Goal: Transaction & Acquisition: Subscribe to service/newsletter

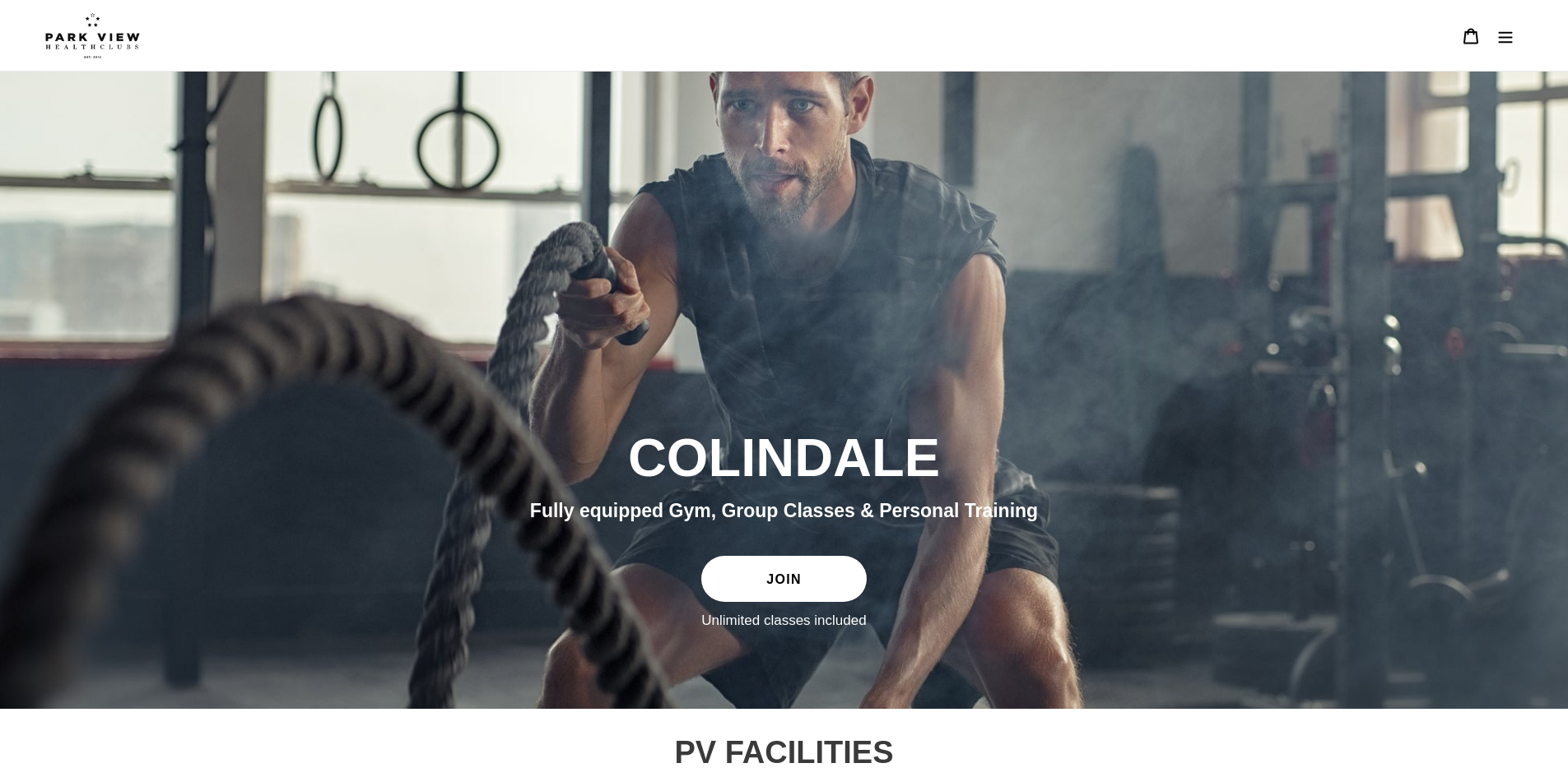
click at [781, 579] on link "JOIN" at bounding box center [783, 578] width 164 height 47
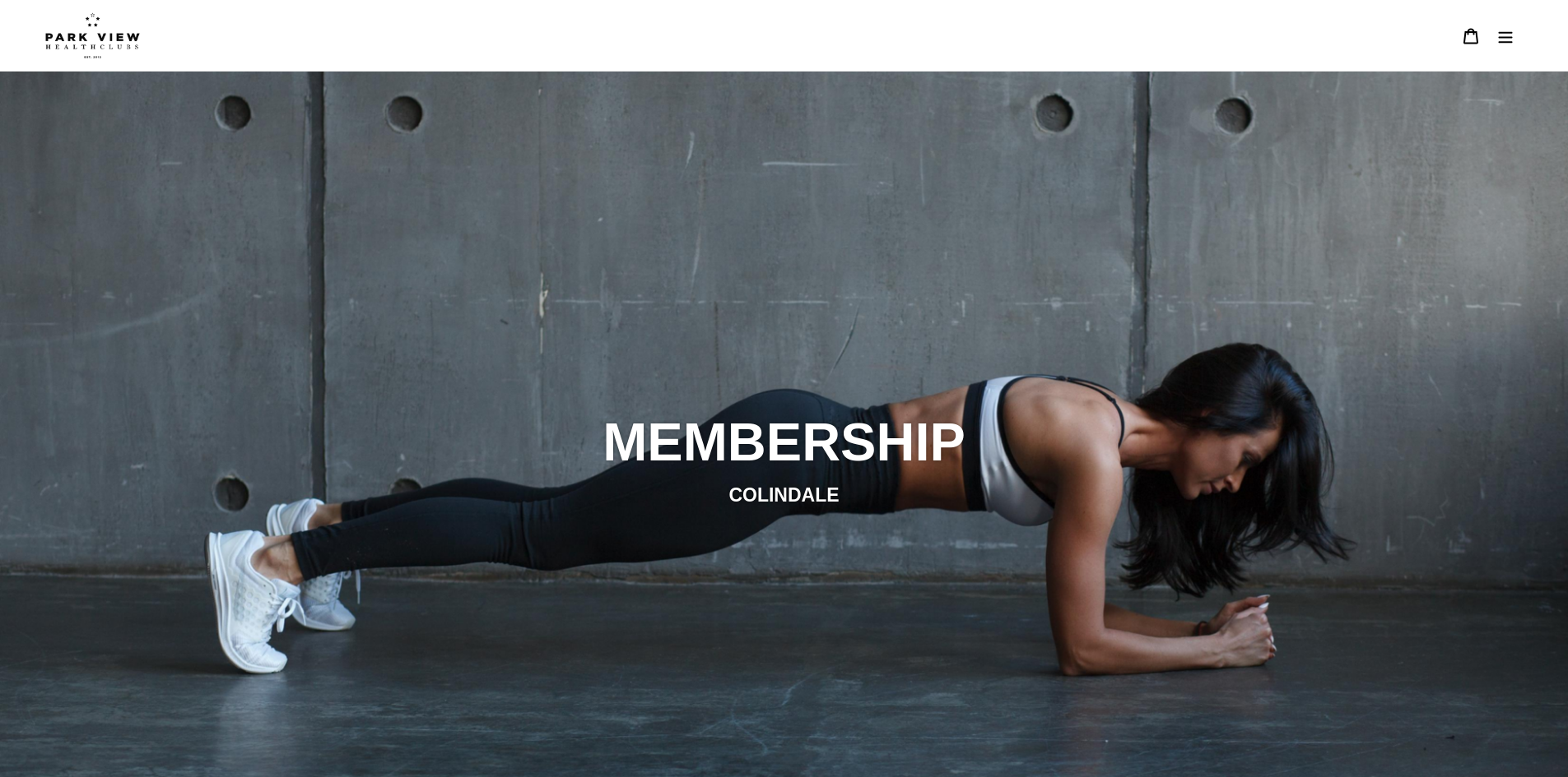
click at [1506, 40] on icon "Menu" at bounding box center [1504, 35] width 16 height 16
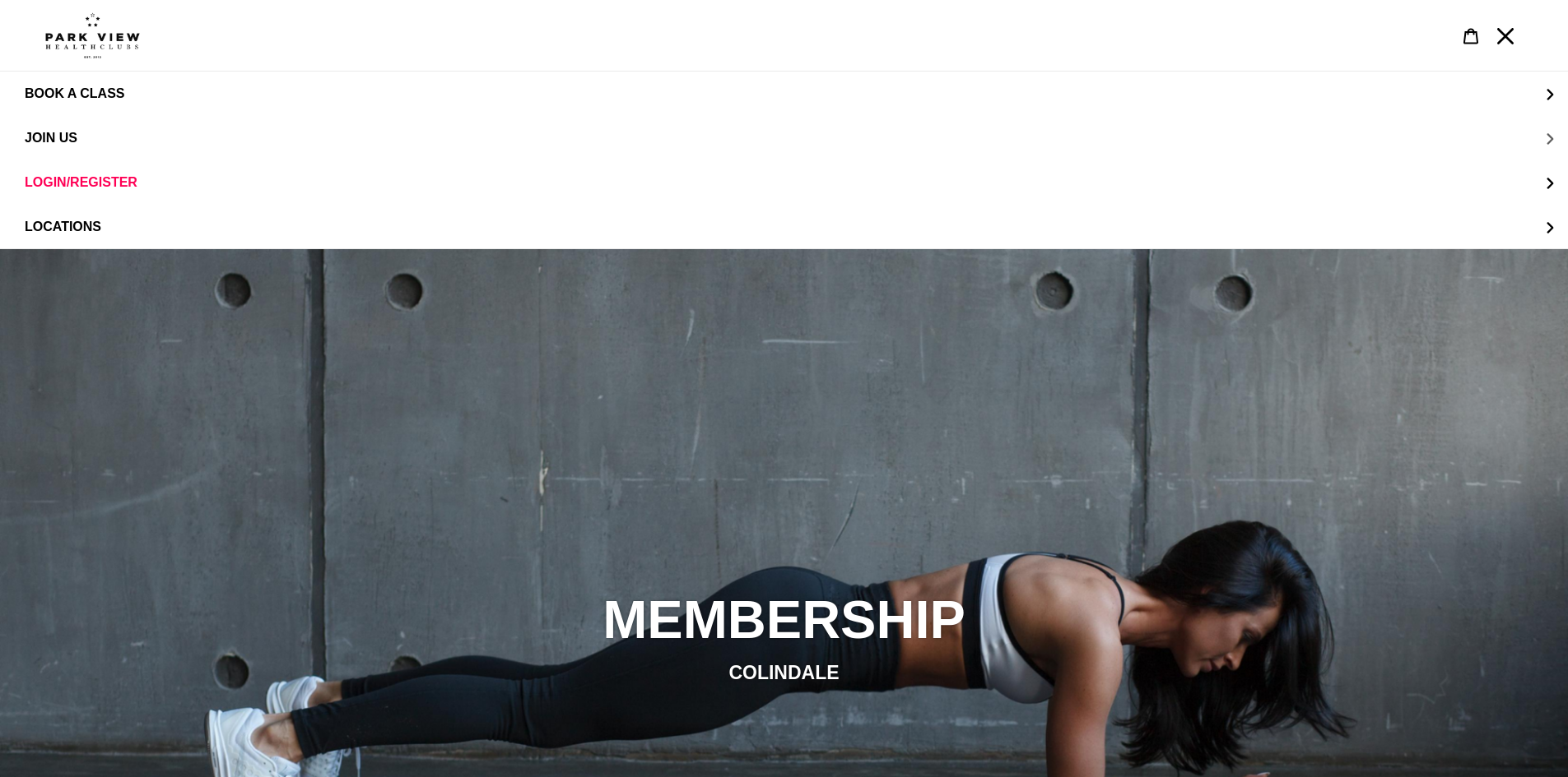
click at [101, 140] on button "JOIN US" at bounding box center [784, 138] width 1568 height 45
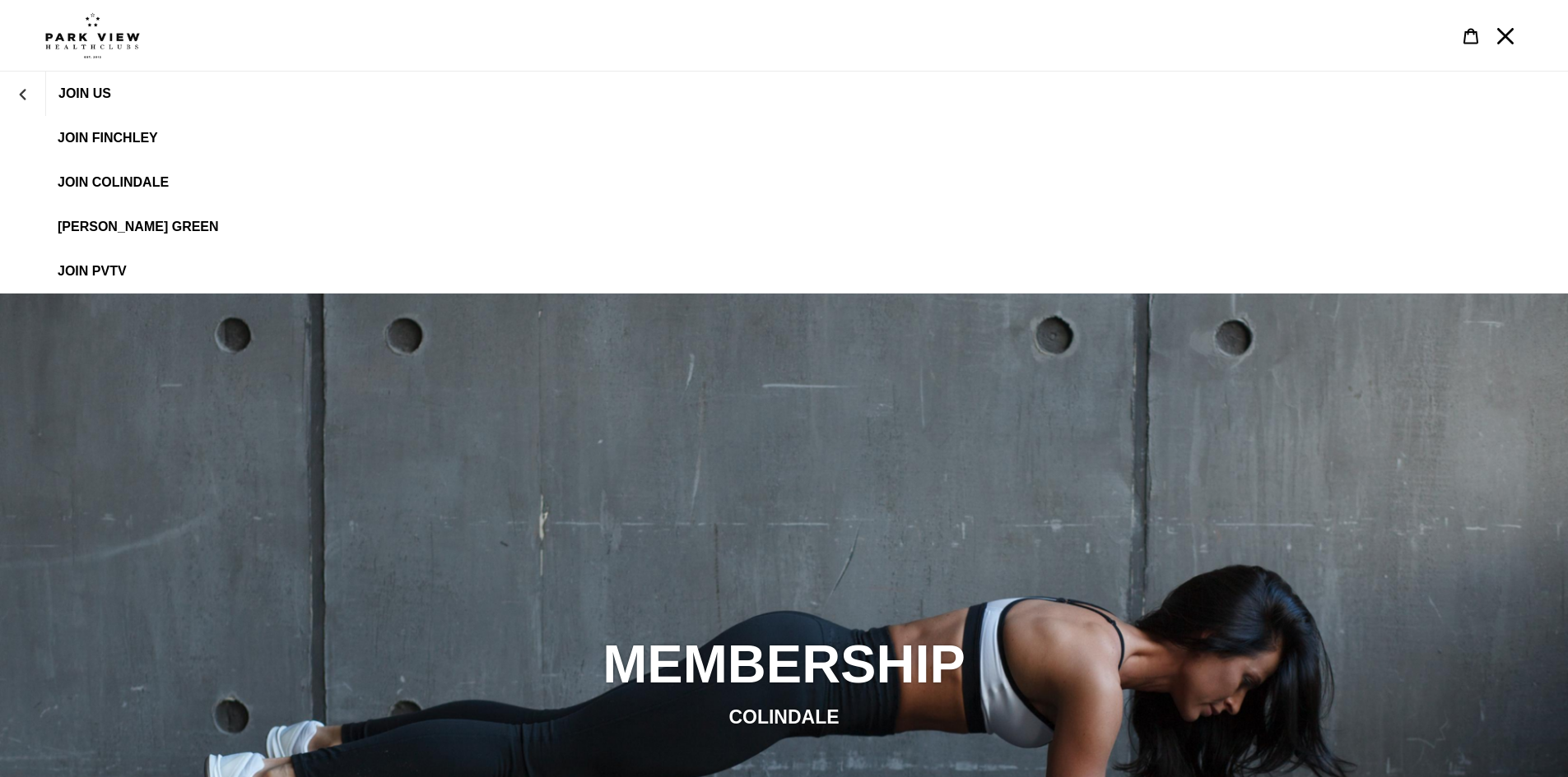
click at [115, 166] on link "JOIN Colindale" at bounding box center [784, 182] width 1568 height 45
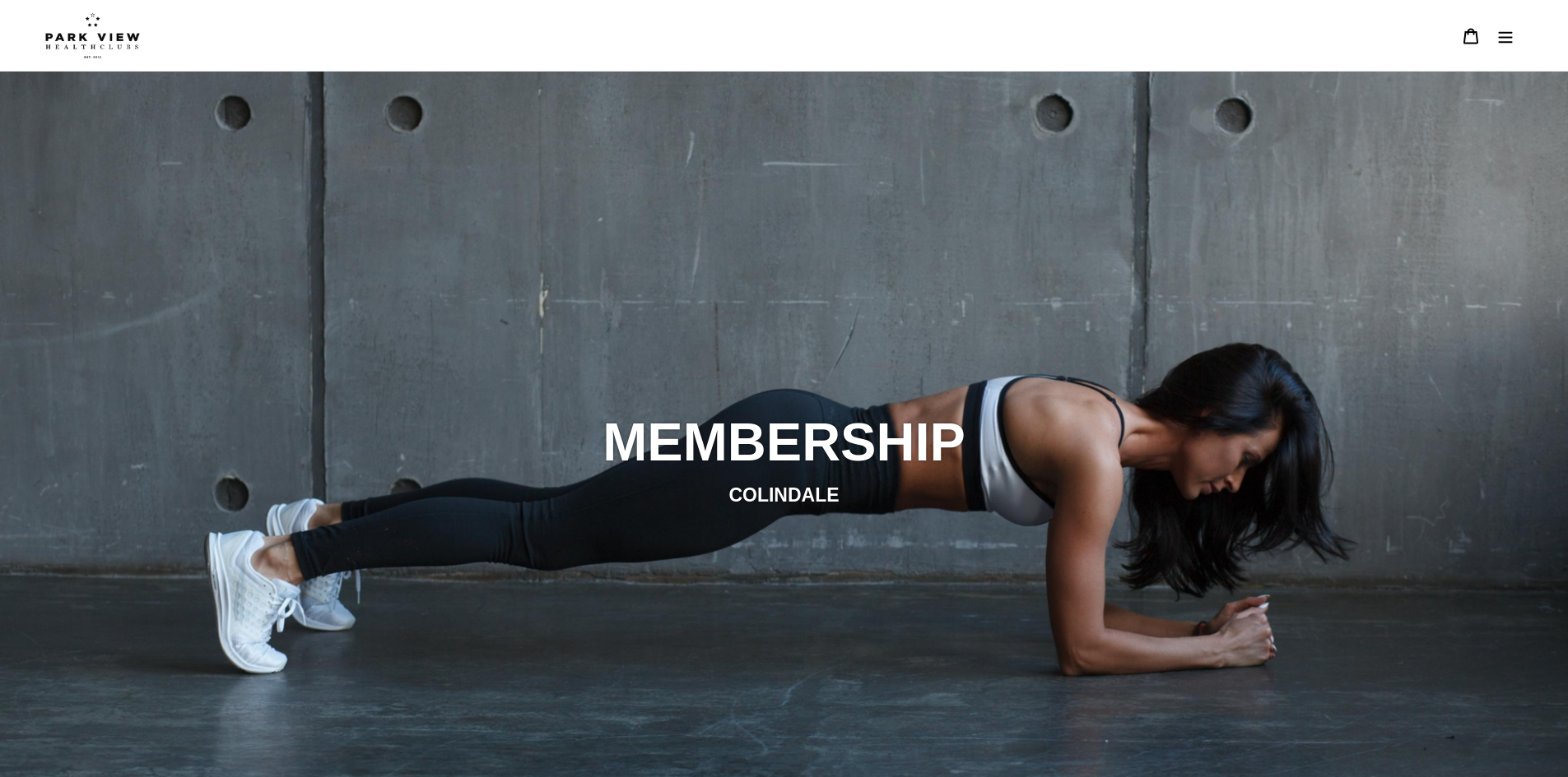
click at [1516, 34] on button "Menu" at bounding box center [1505, 35] width 34 height 35
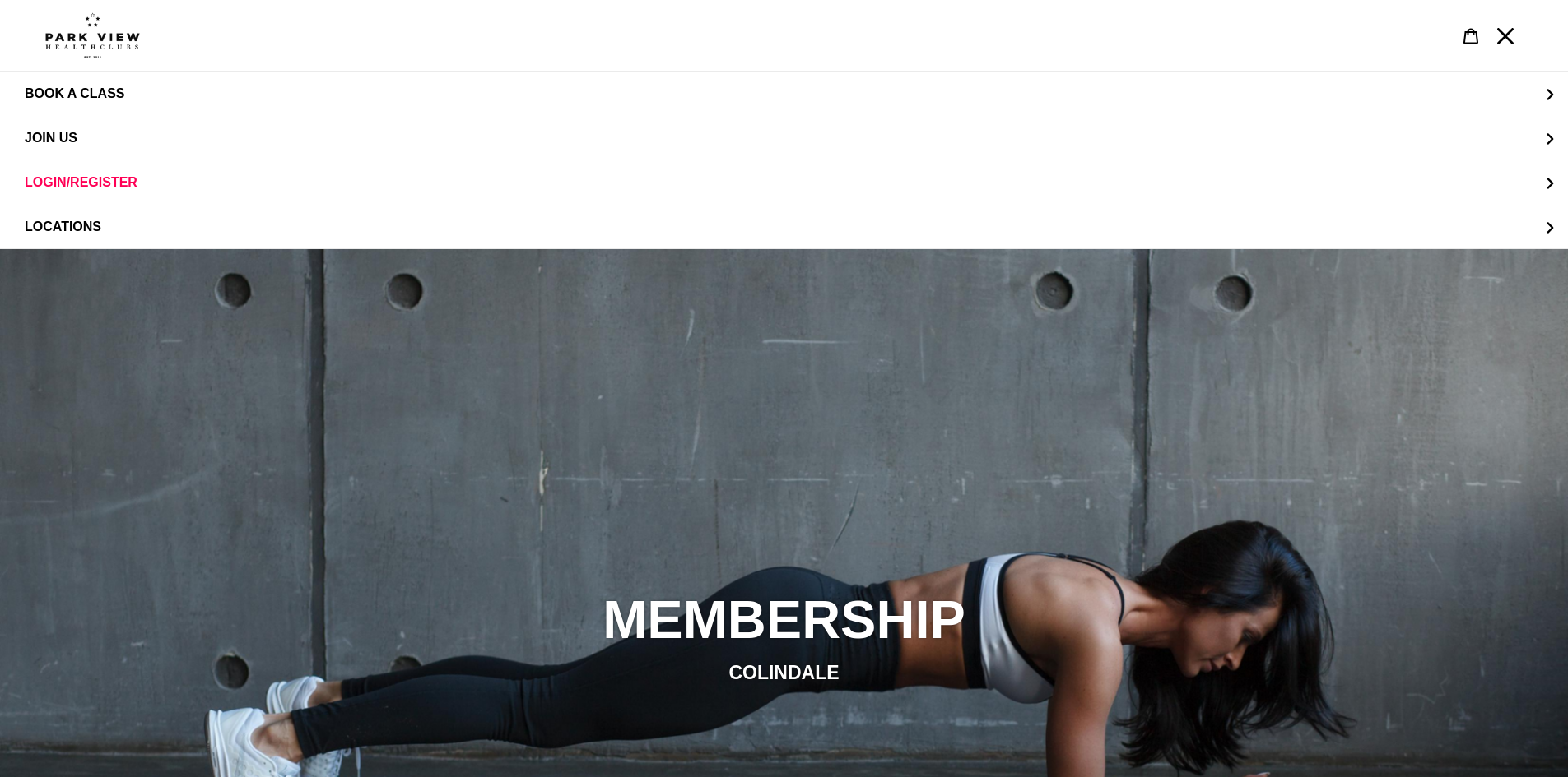
click at [99, 42] on img at bounding box center [93, 35] width 95 height 47
